Goal: Task Accomplishment & Management: Manage account settings

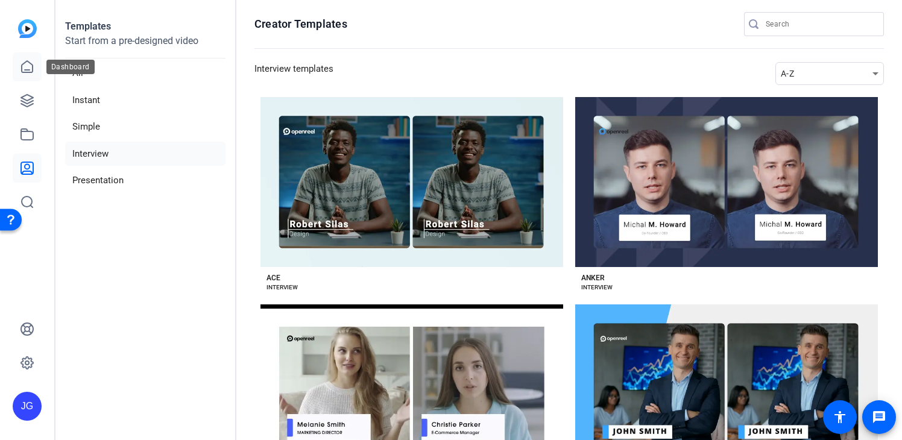
click at [25, 63] on icon at bounding box center [27, 67] width 14 height 14
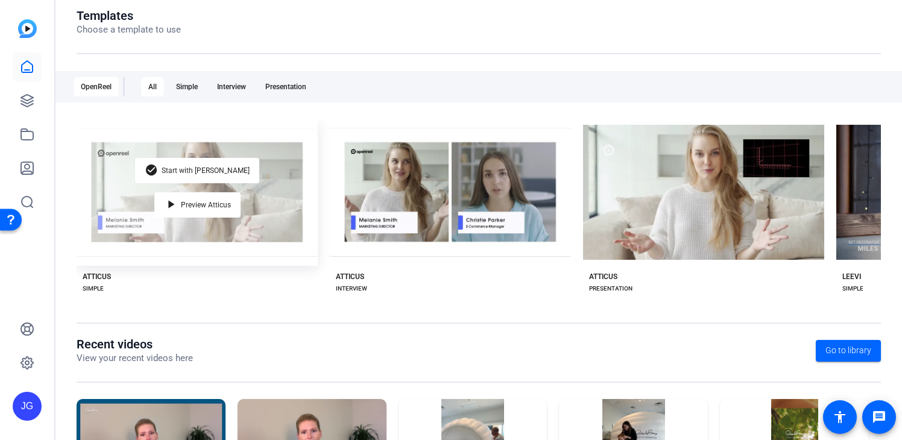
scroll to position [141, 0]
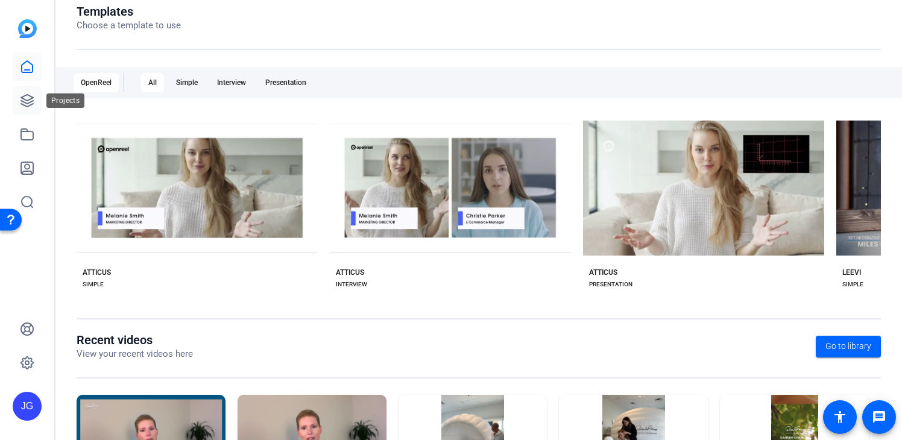
click at [37, 93] on link at bounding box center [27, 100] width 29 height 29
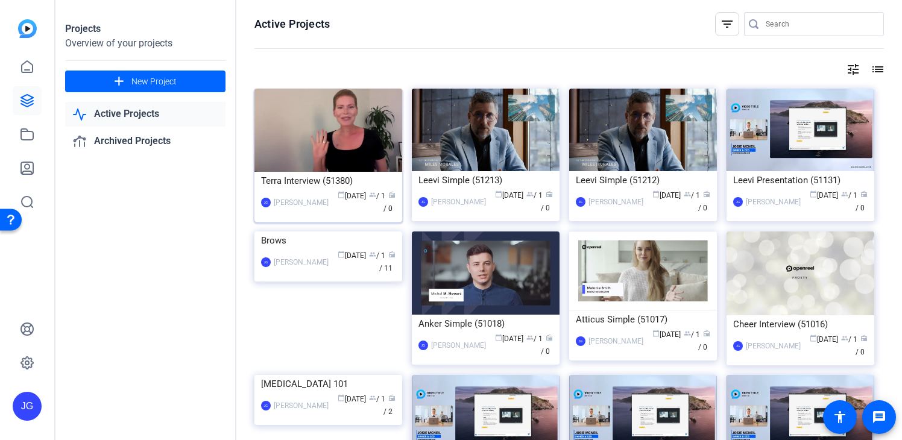
click at [322, 180] on div "Terra Interview (51380)" at bounding box center [328, 181] width 134 height 18
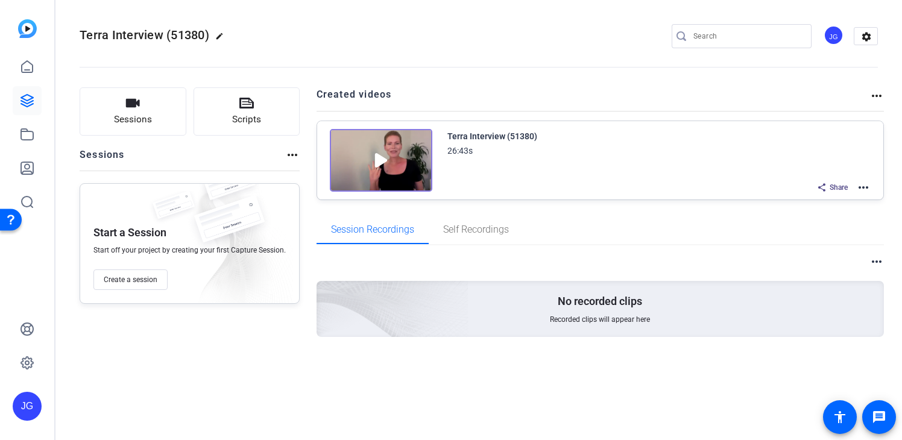
click at [216, 34] on mat-icon "edit" at bounding box center [222, 39] width 14 height 14
click at [159, 35] on input "Terra Interview (51380)" at bounding box center [128, 36] width 79 height 14
drag, startPoint x: 166, startPoint y: 36, endPoint x: -5, endPoint y: -5, distance: 176.0
click at [0, 0] on html "Accessibility Screen-Reader Guide, Feedback, and Issue Reporting | New window J…" at bounding box center [451, 220] width 902 height 440
type input "T"
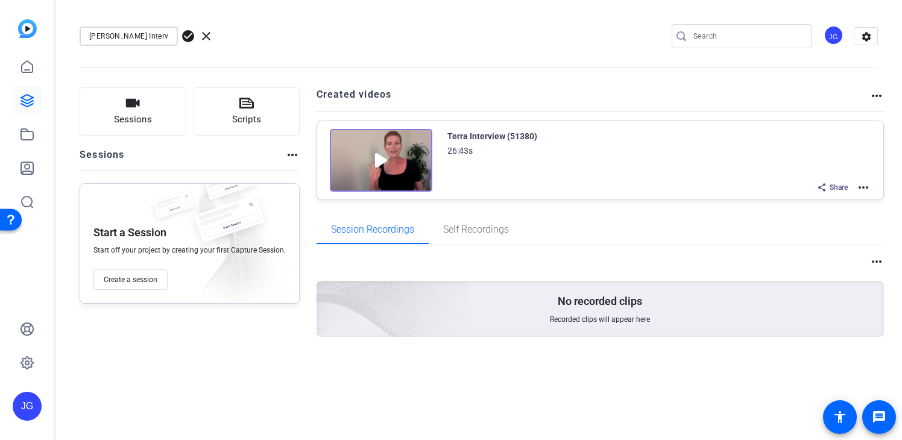
type input "[PERSON_NAME] Interview"
click at [189, 35] on span "check_circle" at bounding box center [188, 36] width 14 height 14
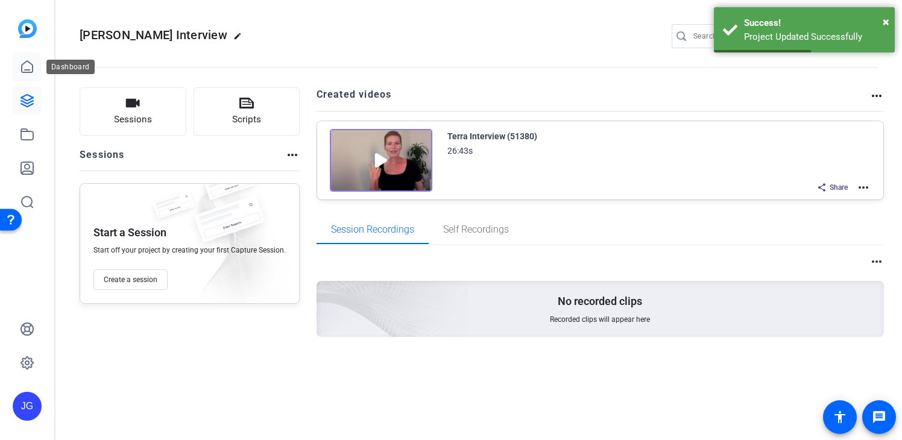
click at [30, 66] on icon at bounding box center [27, 67] width 14 height 14
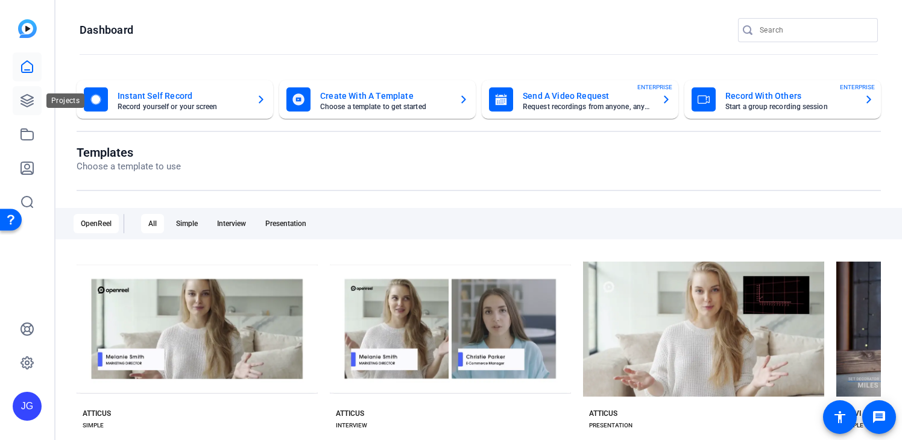
click at [28, 98] on icon at bounding box center [27, 100] width 14 height 14
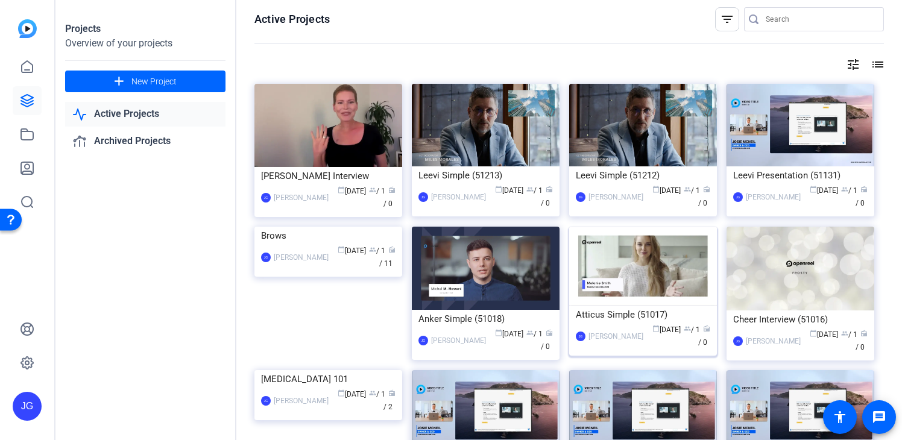
scroll to position [4, 0]
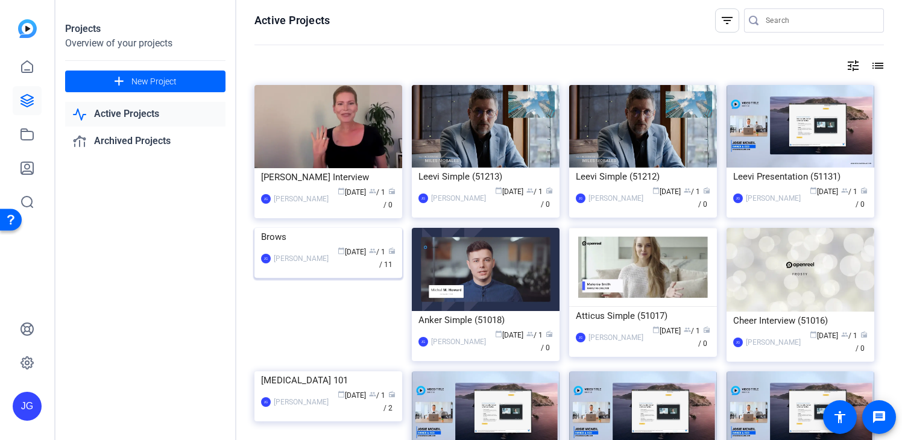
click at [276, 246] on div "Brows" at bounding box center [328, 237] width 134 height 18
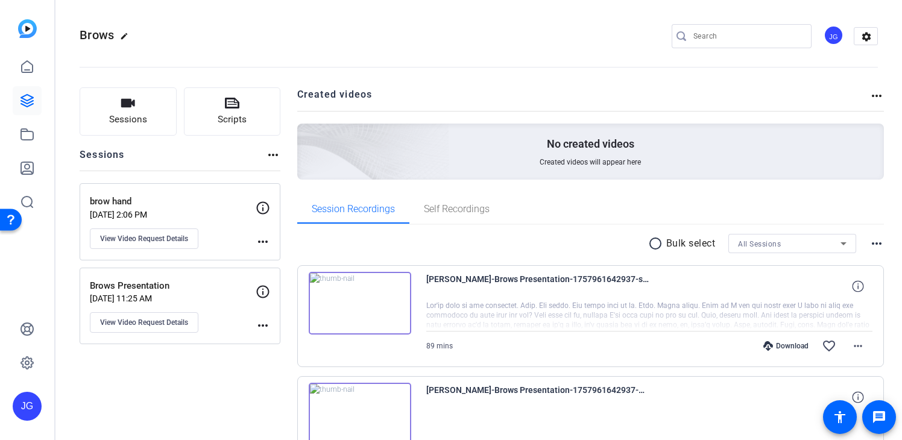
click at [654, 244] on mat-icon "radio_button_unchecked" at bounding box center [657, 243] width 18 height 14
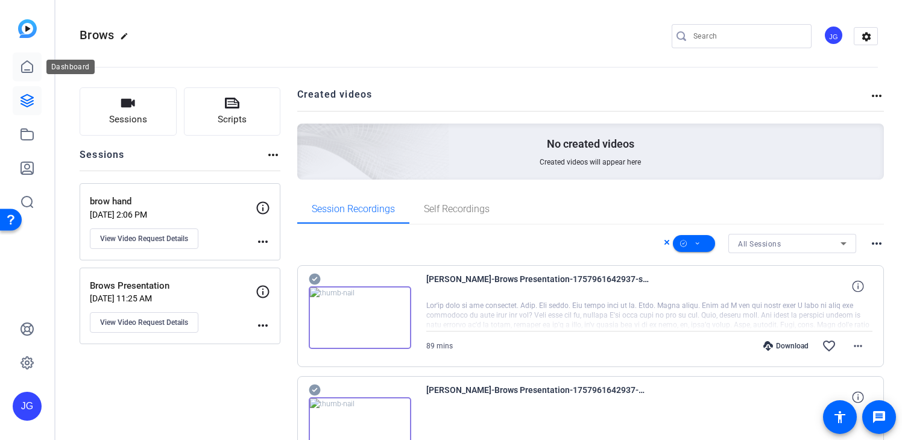
click at [21, 64] on icon at bounding box center [27, 67] width 14 height 14
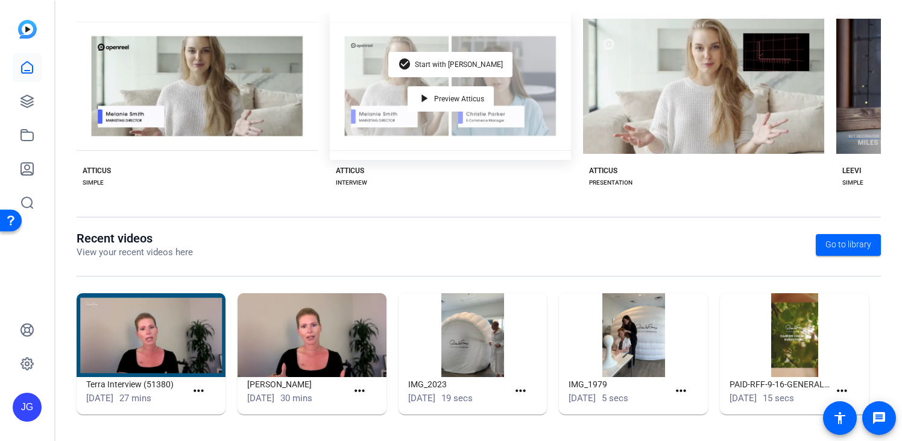
scroll to position [244, 0]
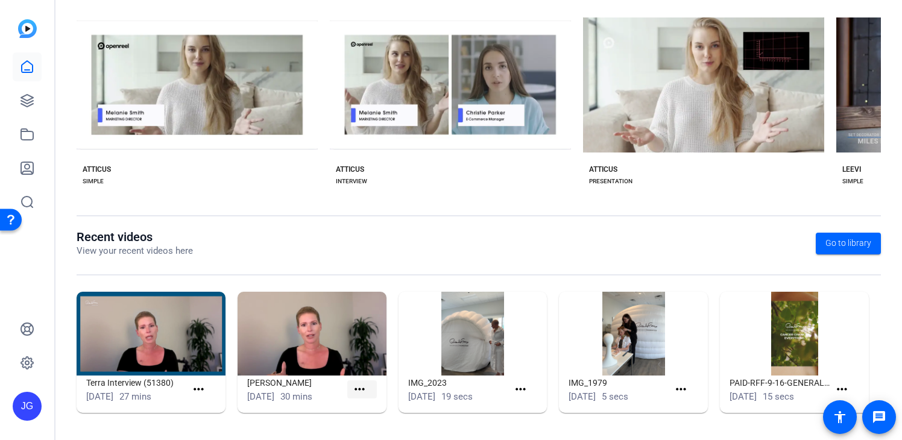
click at [360, 392] on mat-icon "more_horiz" at bounding box center [359, 389] width 15 height 15
click at [27, 69] on div at bounding box center [451, 220] width 902 height 440
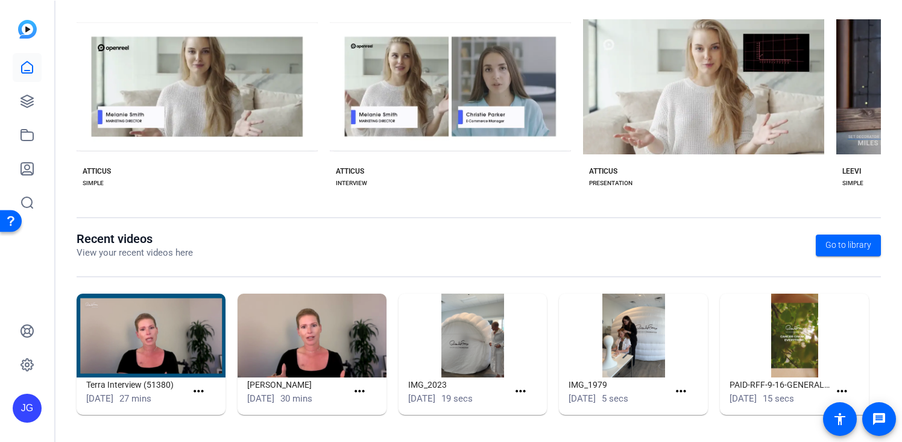
scroll to position [242, 0]
